Goal: Answer question/provide support

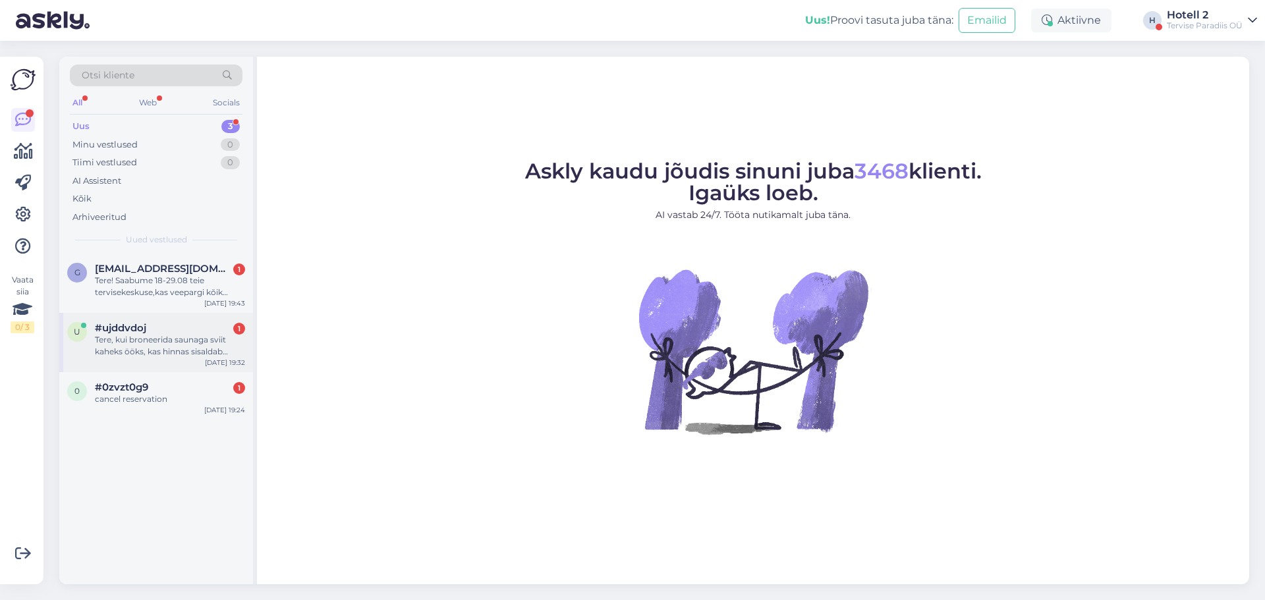
click at [192, 367] on div "u #ujddvdoj 1 Tere, kui broneerida saunaga sviit kaheks ööks, kas hinnas sisald…" at bounding box center [156, 342] width 194 height 59
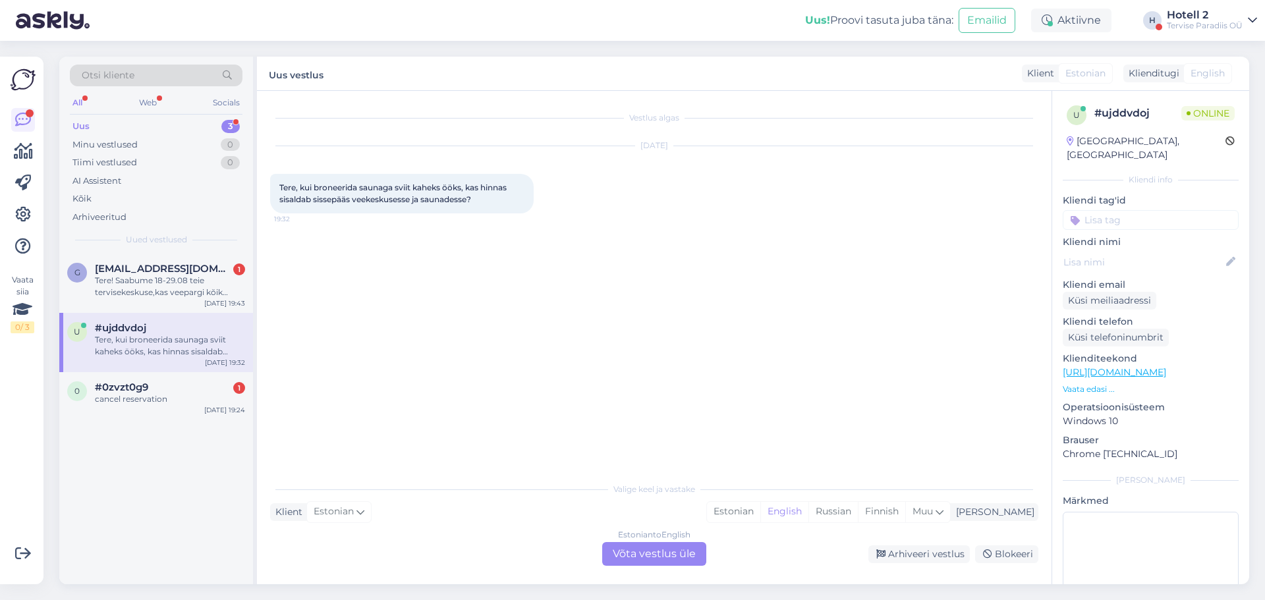
click at [648, 561] on div "Estonian to English Võta vestlus üle" at bounding box center [654, 554] width 104 height 24
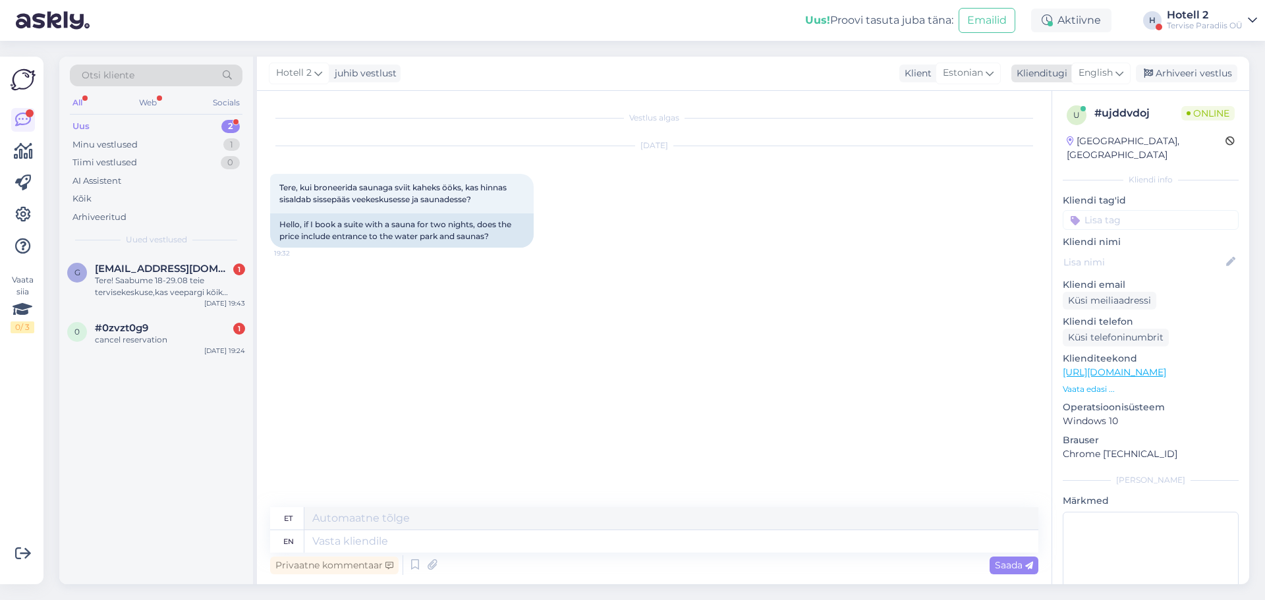
click at [1123, 76] on icon at bounding box center [1119, 73] width 8 height 14
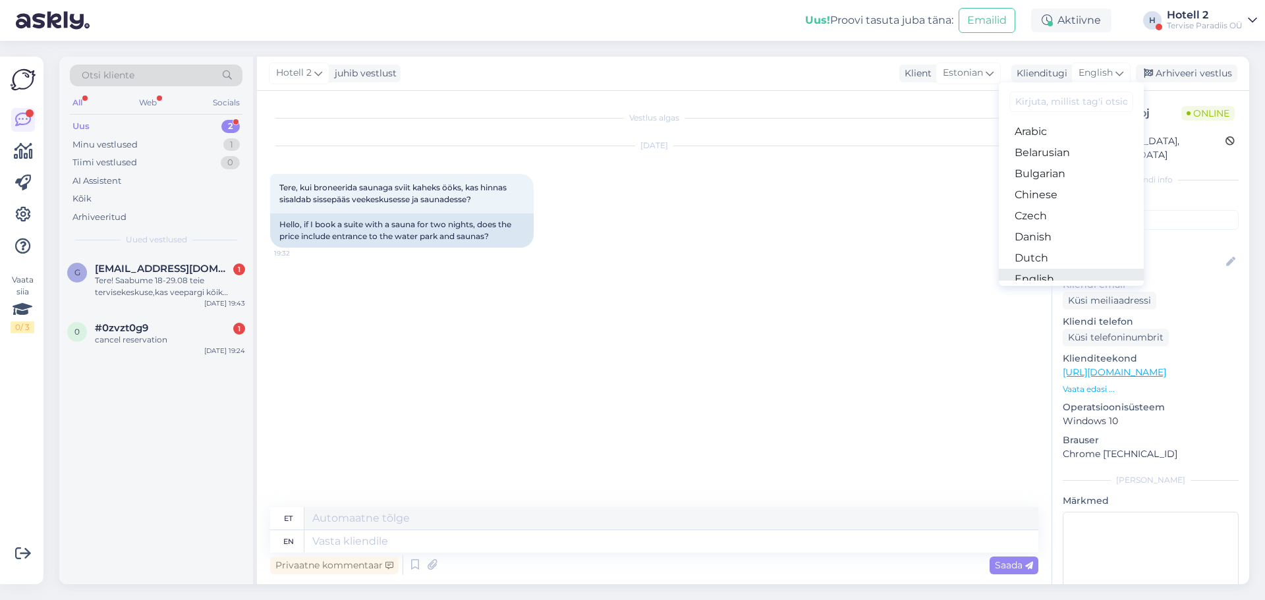
scroll to position [66, 0]
drag, startPoint x: 1072, startPoint y: 231, endPoint x: 903, endPoint y: 320, distance: 191.0
click at [1072, 231] on link "Estonian" at bounding box center [1071, 234] width 145 height 21
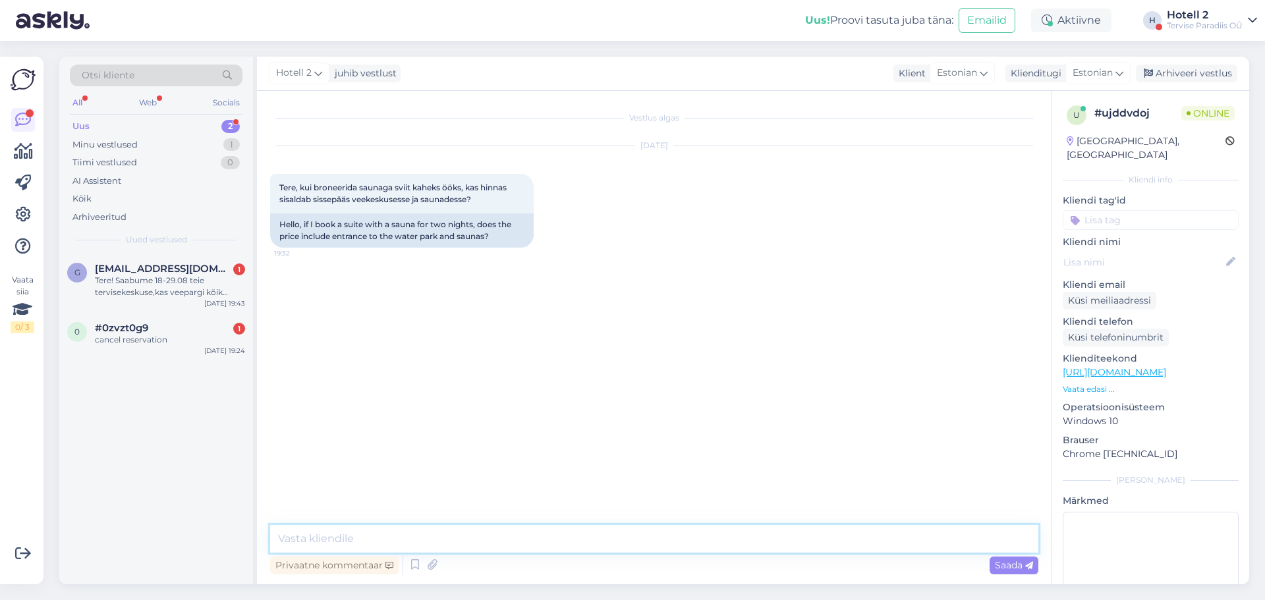
click at [478, 534] on textarea at bounding box center [654, 539] width 768 height 28
click at [808, 547] on textarea "Tere! Broneeringuga kaasneb piiramatu pääs veekeskusesse, kuid suvel on saunake…" at bounding box center [654, 539] width 768 height 28
type textarea "Tere! Broneeringuga kaasneb piiramatu pääs veekeskusesse, kuid suvel on saunake…"
click at [1025, 568] on span "Saada" at bounding box center [1014, 565] width 38 height 12
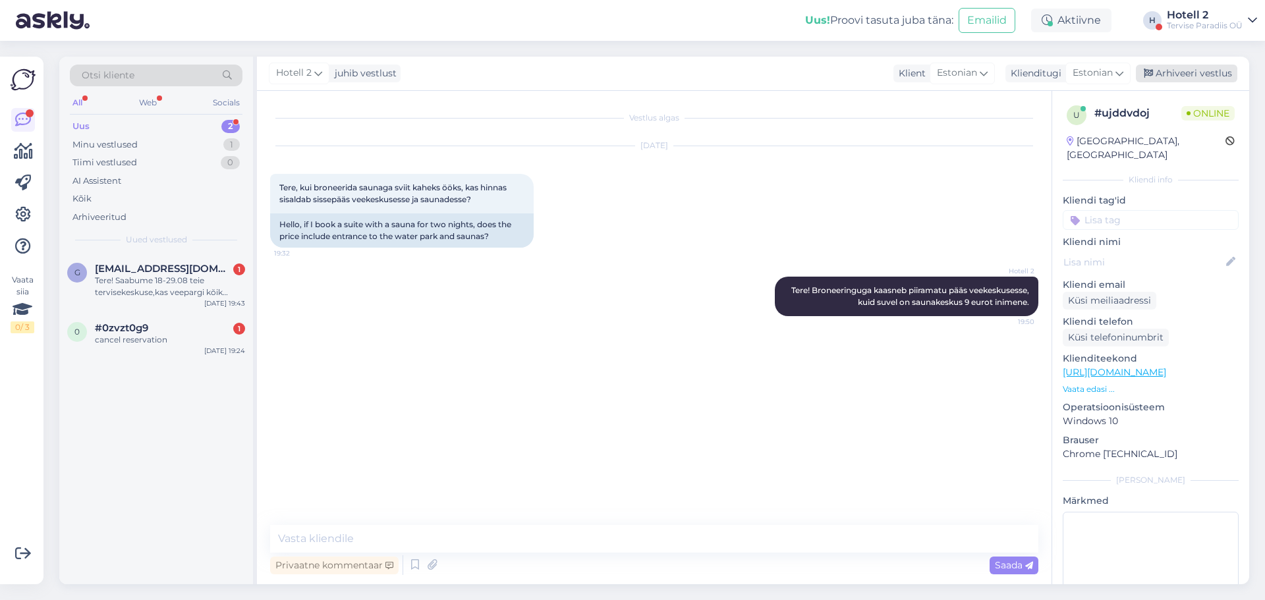
click at [1160, 77] on div "Arhiveeri vestlus" at bounding box center [1186, 74] width 101 height 18
